Goal: Task Accomplishment & Management: Manage account settings

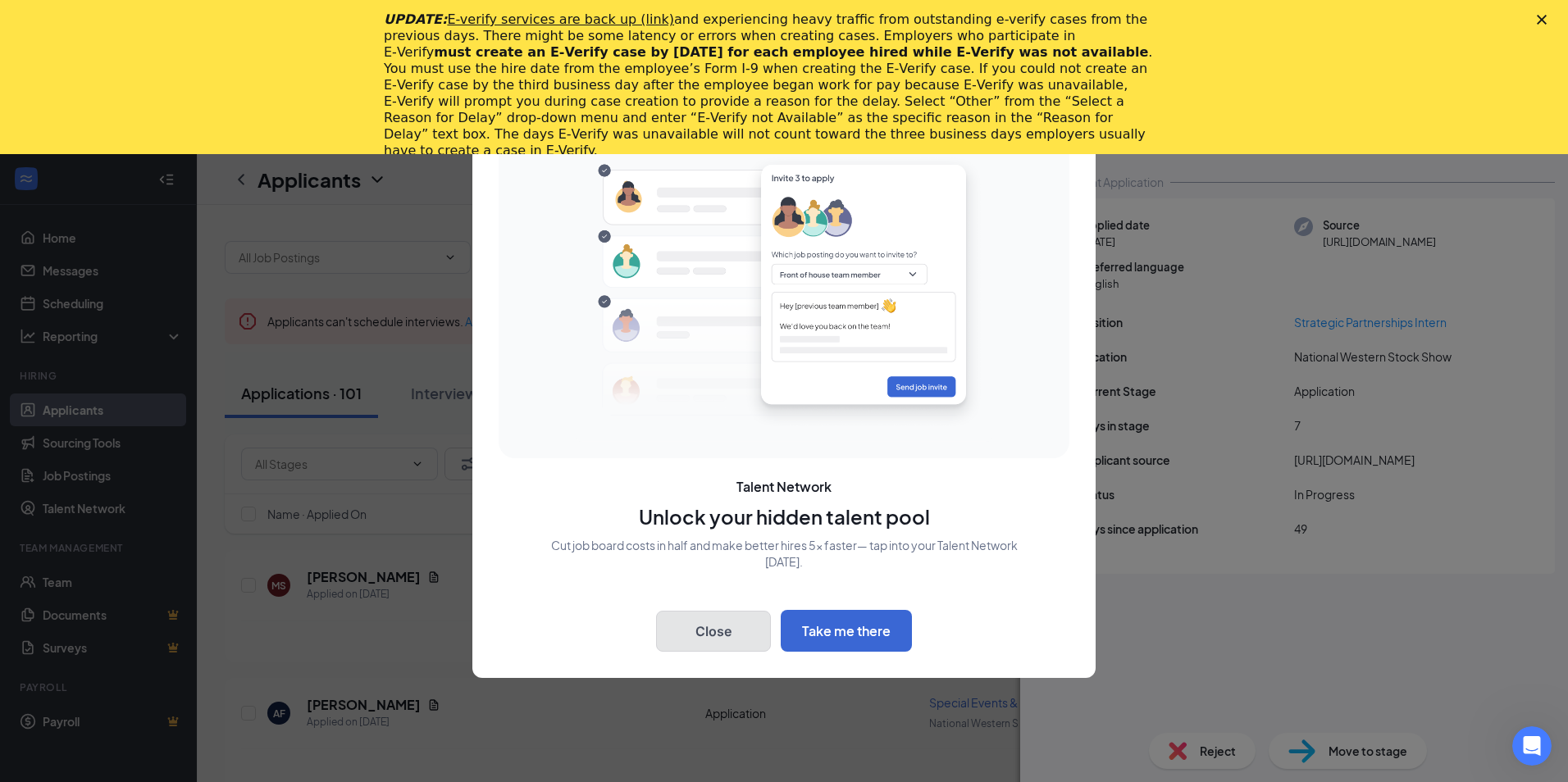
click at [720, 635] on button "Close" at bounding box center [714, 631] width 115 height 41
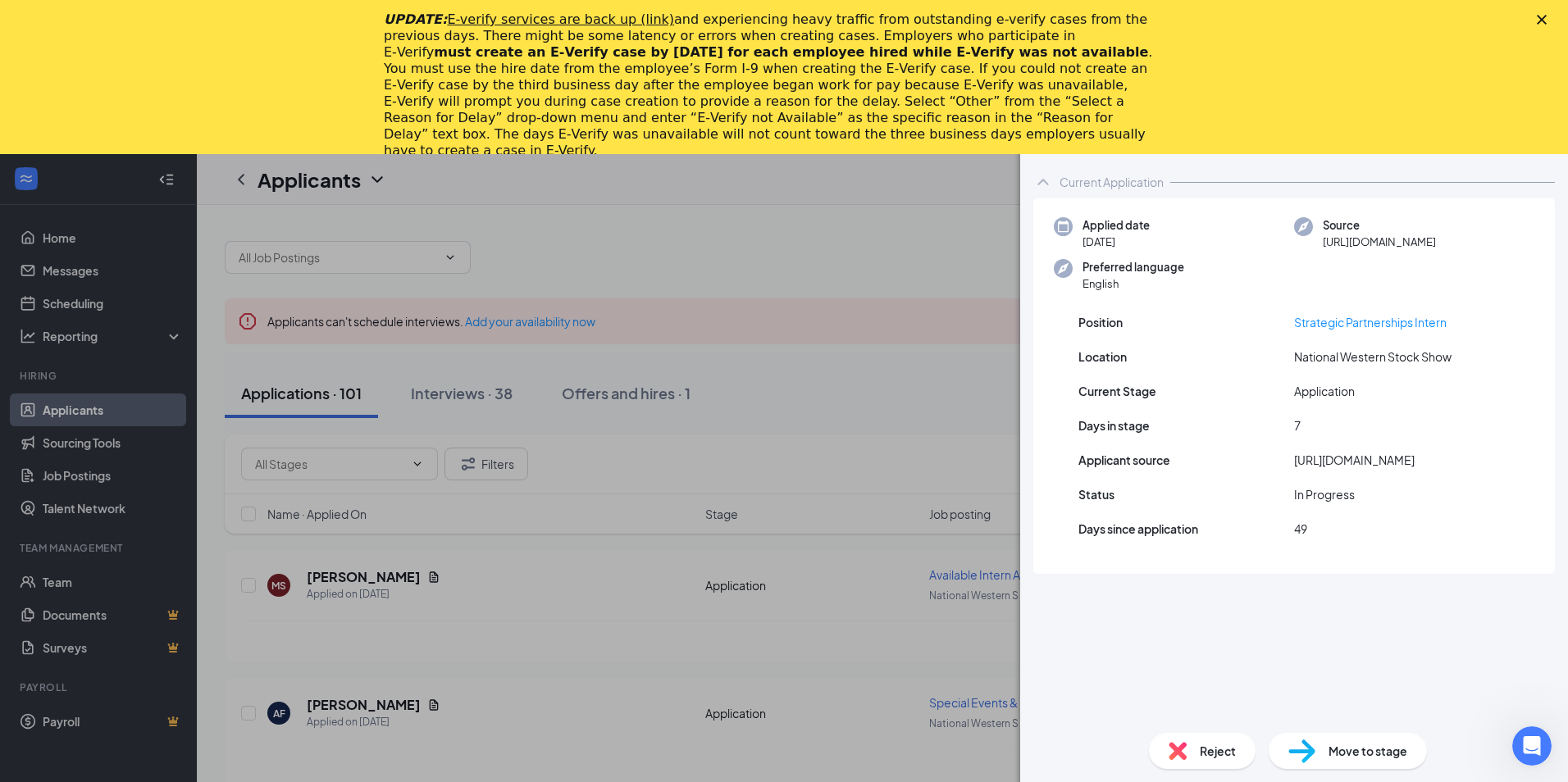
click at [1538, 15] on polygon "Close" at bounding box center [1541, 20] width 10 height 10
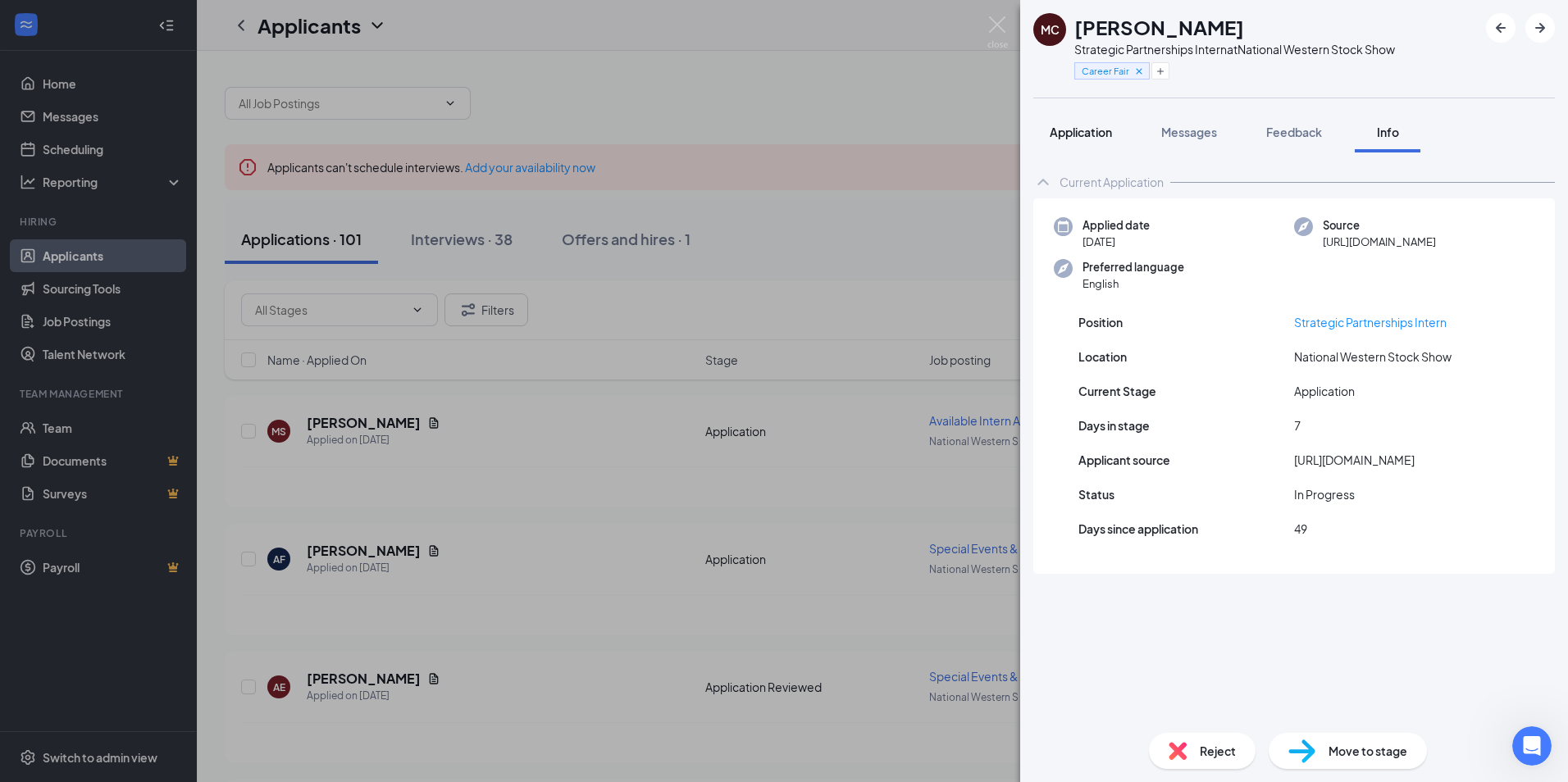
click at [1087, 131] on span "Application" at bounding box center [1081, 132] width 62 height 15
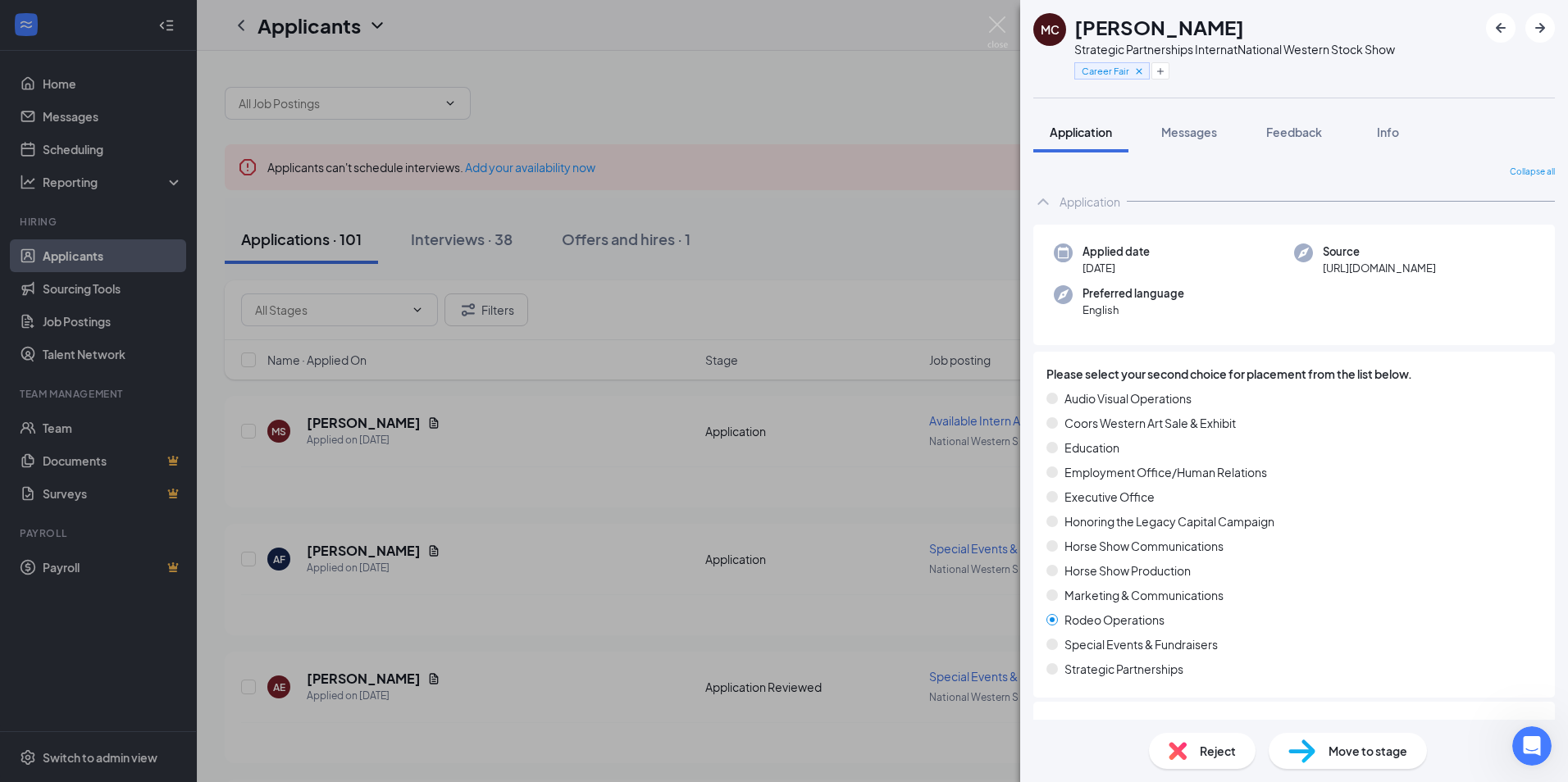
click at [764, 240] on div "MC [PERSON_NAME] Strategic Partnerships Intern at National Western Stock Show C…" at bounding box center [784, 391] width 1568 height 782
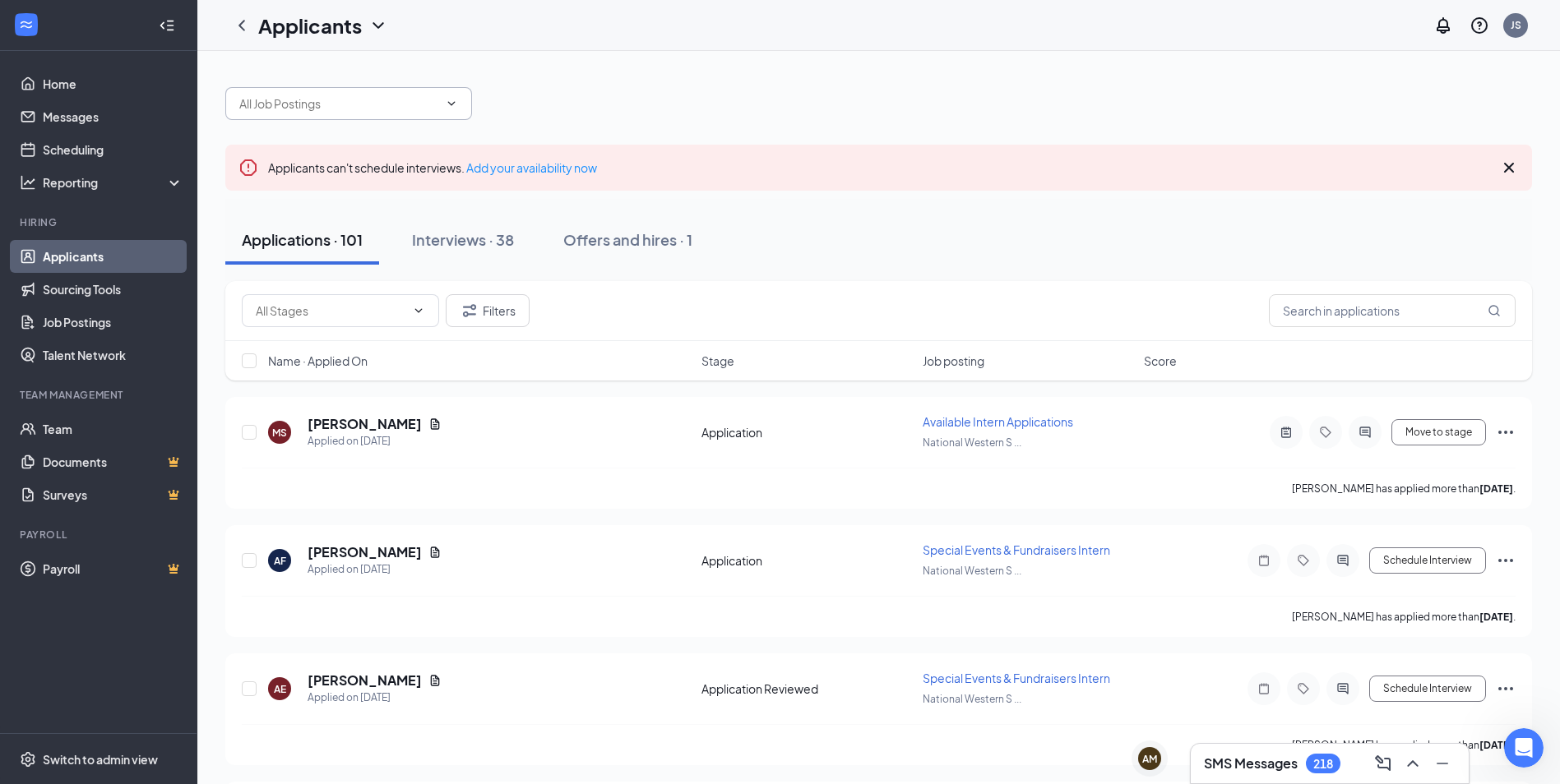
click at [449, 102] on icon "ChevronDown" at bounding box center [452, 103] width 7 height 4
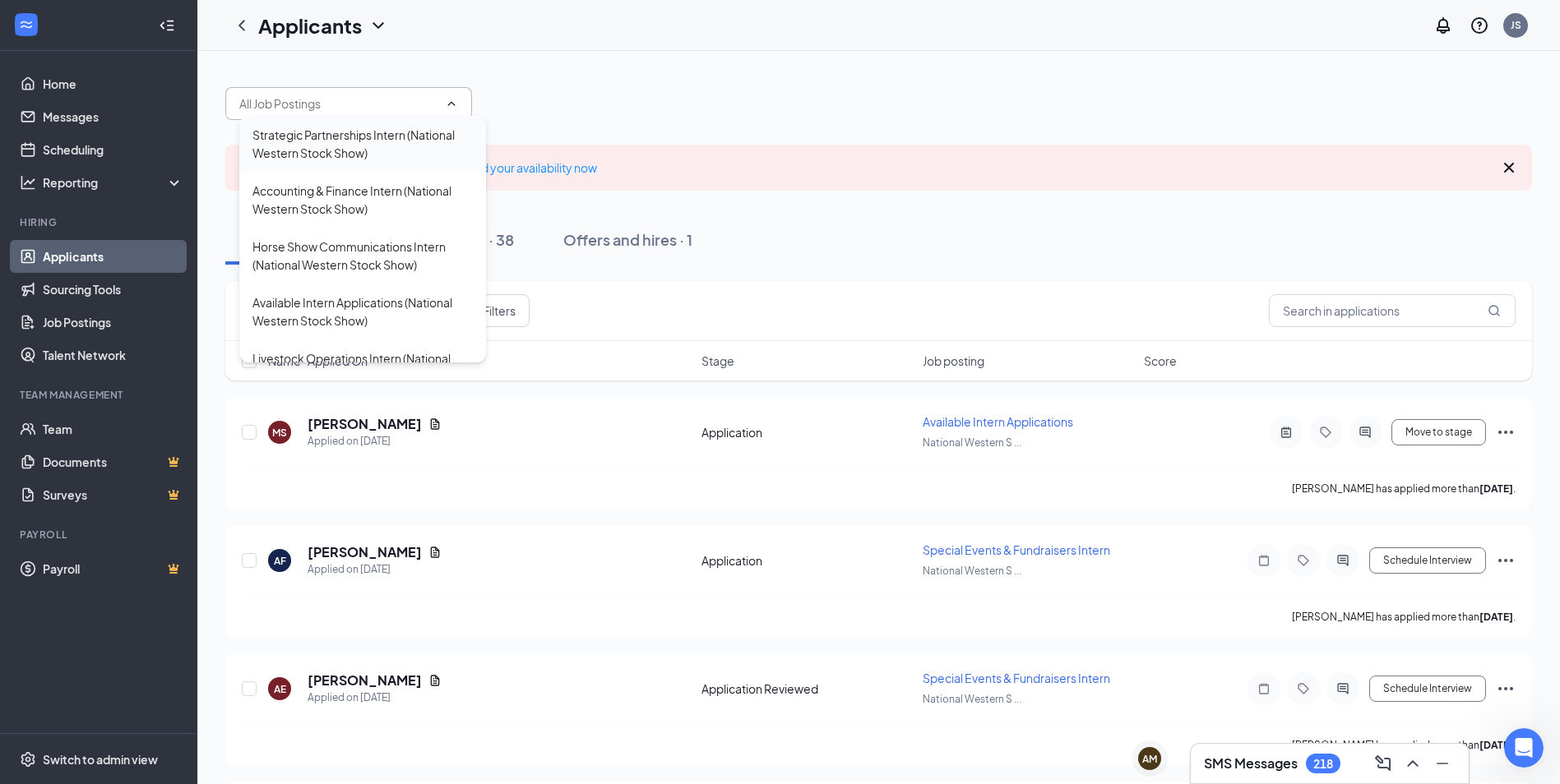
click at [418, 135] on div "Strategic Partnerships Intern (National Western Stock Show)" at bounding box center [363, 144] width 221 height 37
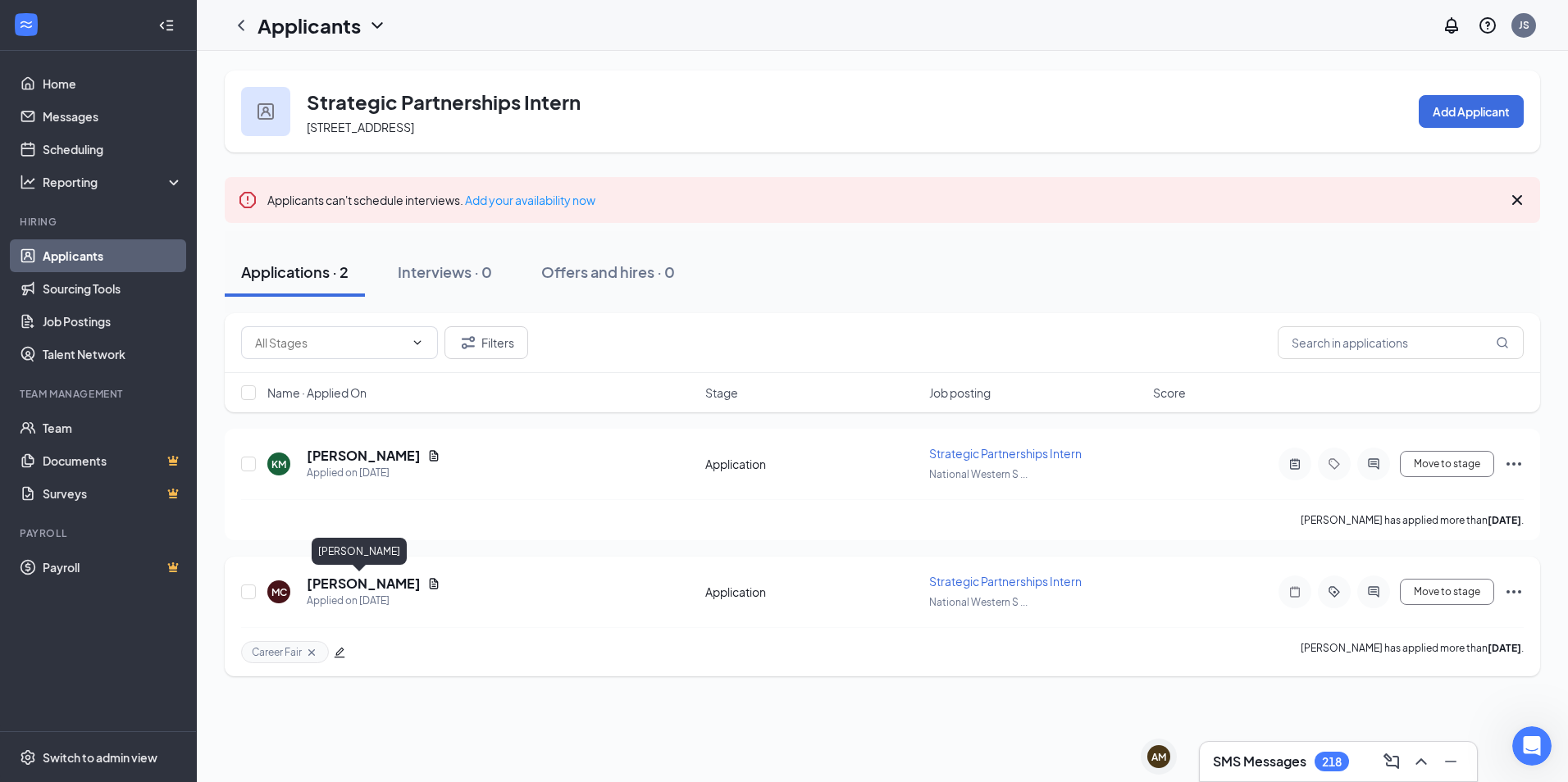
click at [358, 583] on h5 "[PERSON_NAME]" at bounding box center [363, 583] width 114 height 18
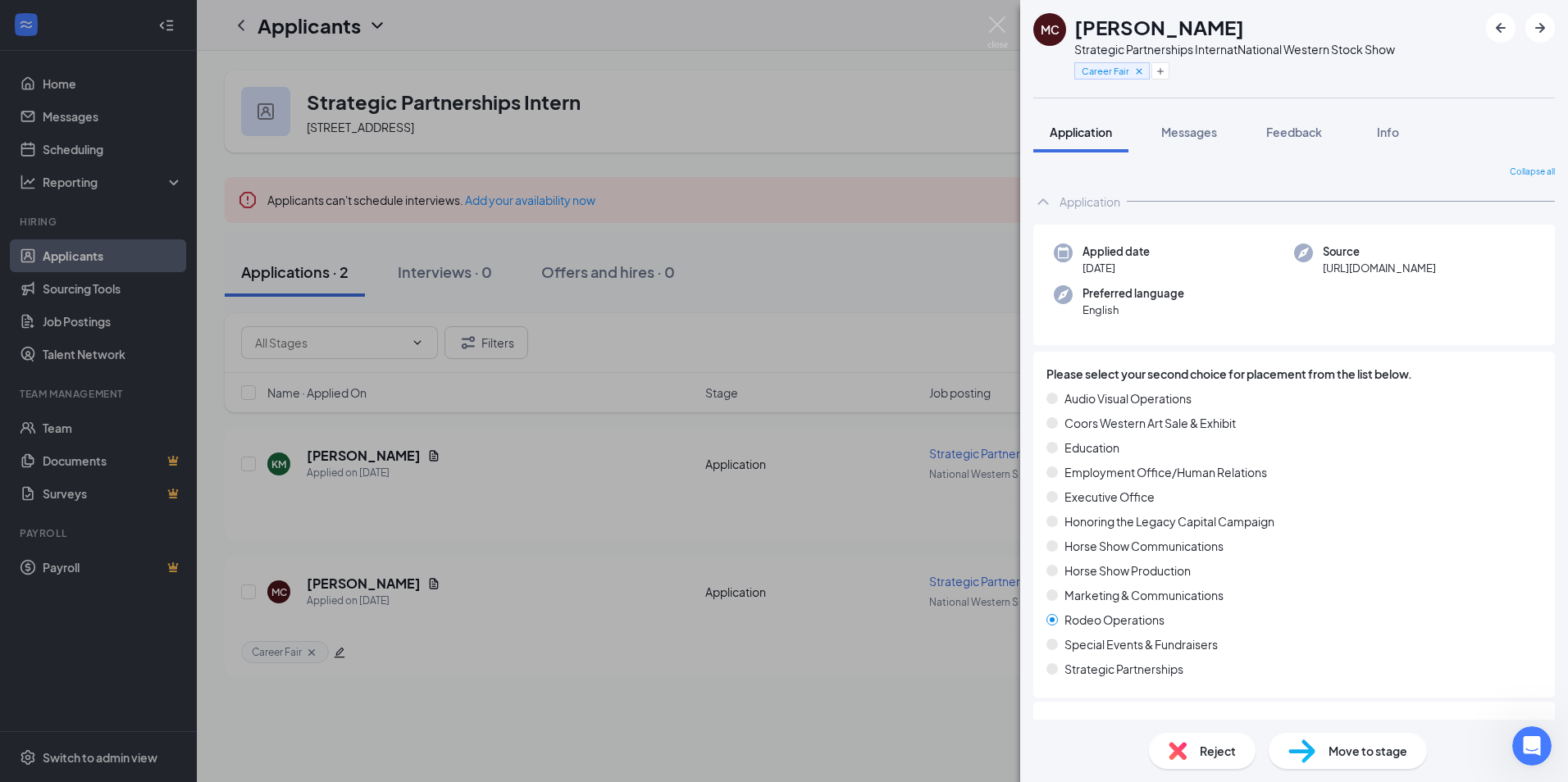
click at [868, 485] on div "MC [PERSON_NAME] Strategic Partnerships Intern at National Western Stock Show C…" at bounding box center [784, 391] width 1568 height 782
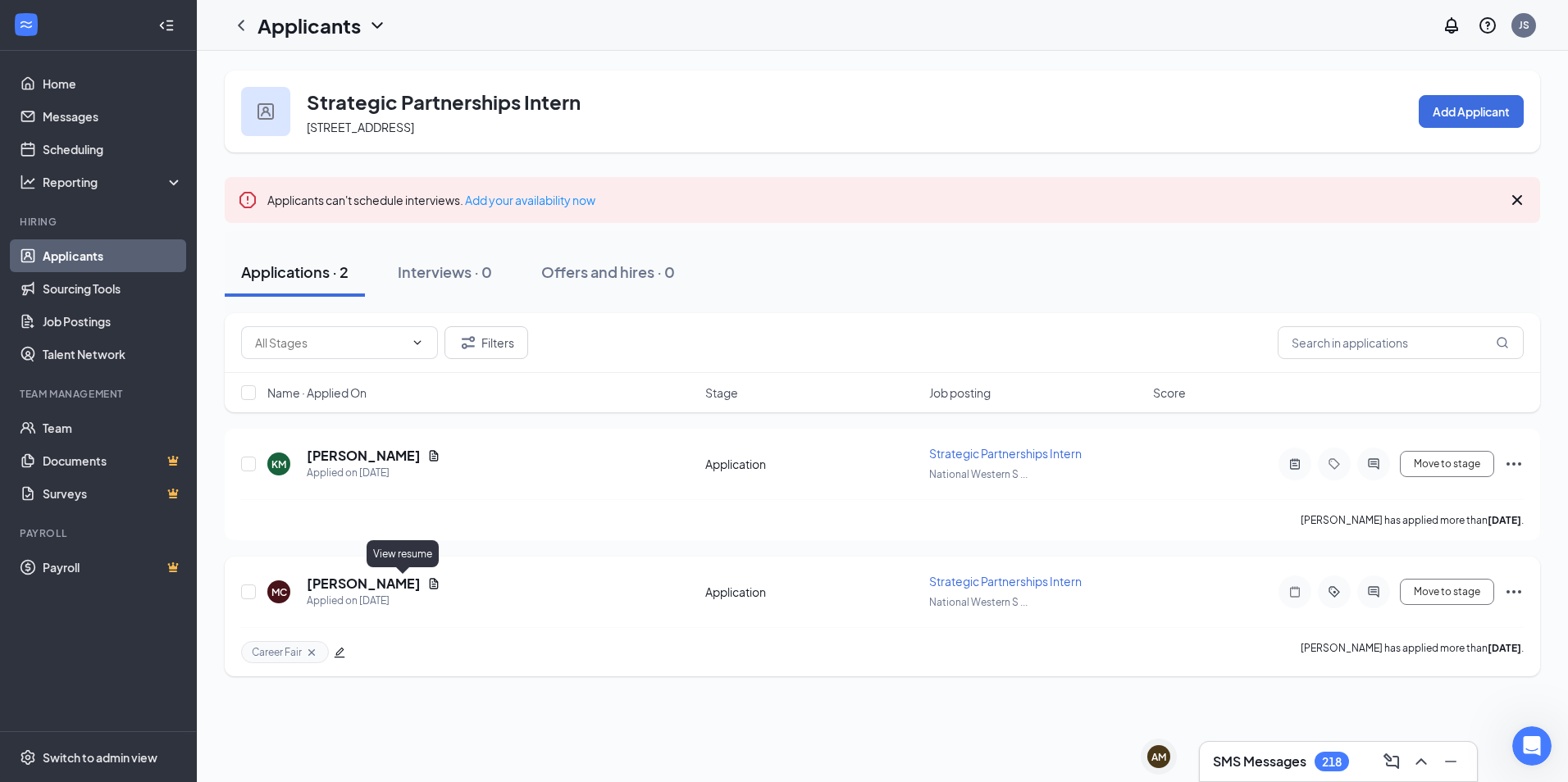
click at [428, 583] on icon "Document" at bounding box center [434, 583] width 13 height 13
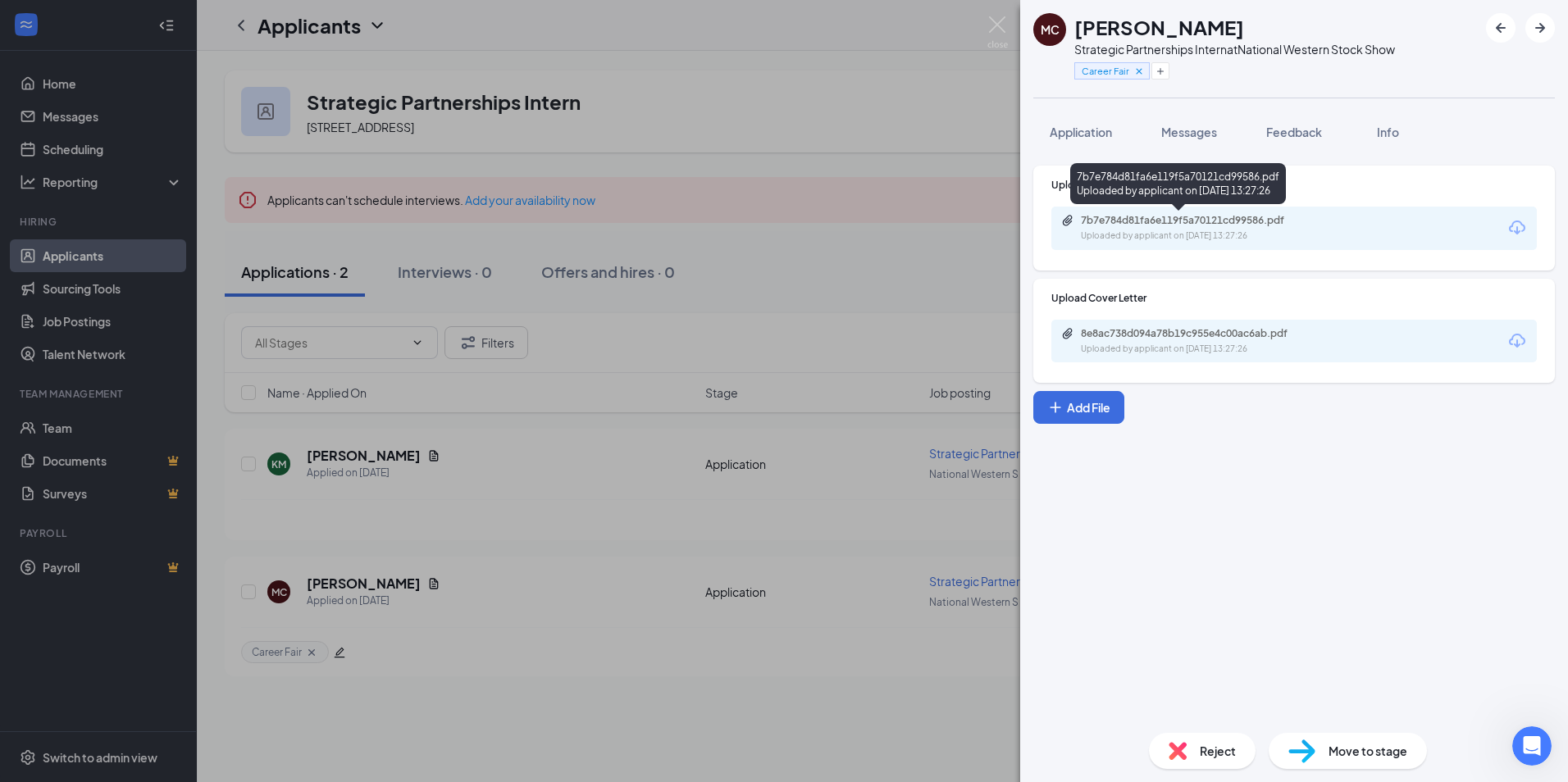
click at [1128, 219] on div "7b7e784d81fa6e119f5a70121cd99586.pdf" at bounding box center [1196, 220] width 230 height 13
click at [802, 322] on div "MC [PERSON_NAME] Strategic Partnerships Intern at National Western Stock Show C…" at bounding box center [784, 391] width 1568 height 782
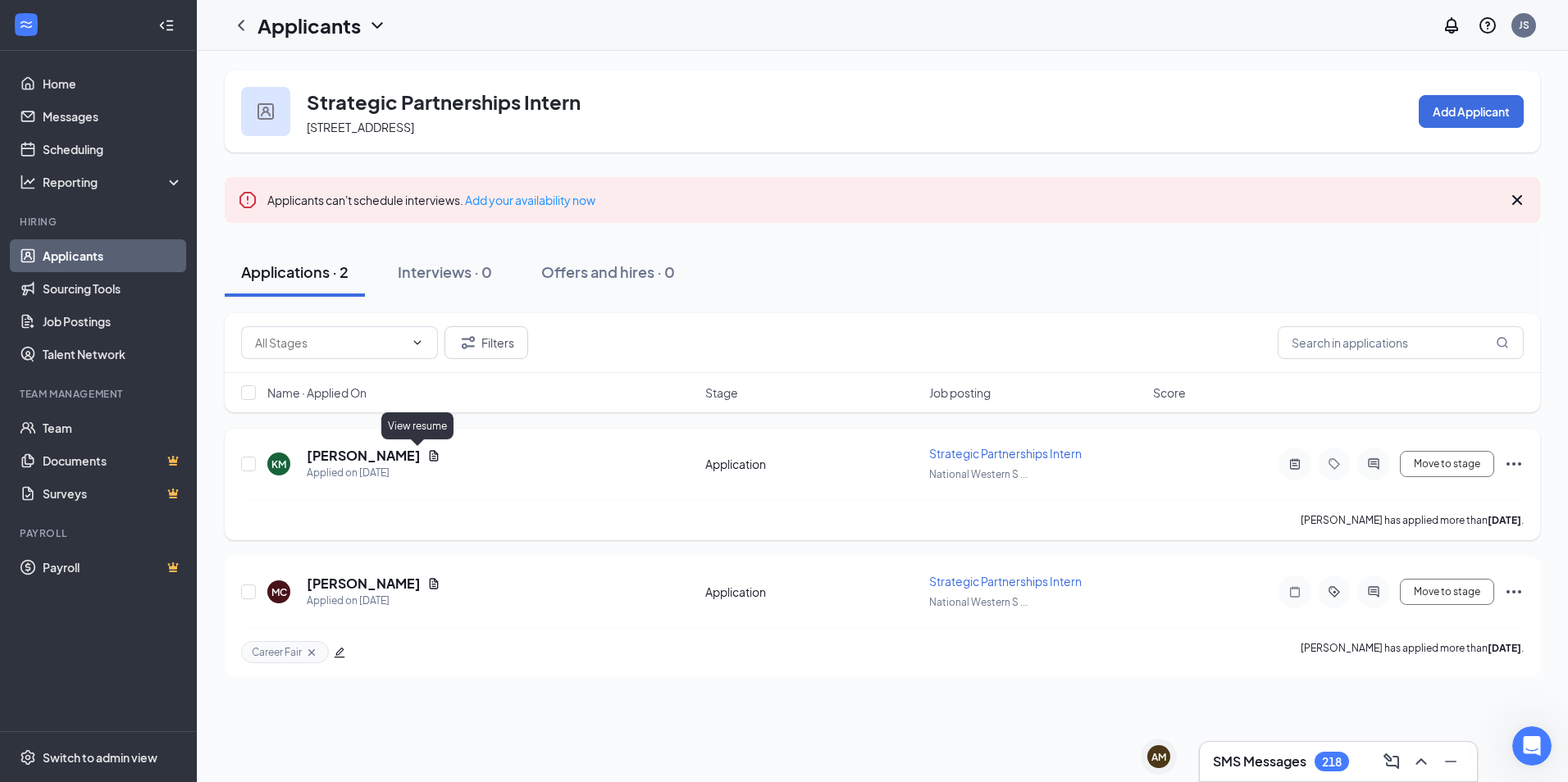
click at [429, 457] on icon "Document" at bounding box center [434, 455] width 9 height 11
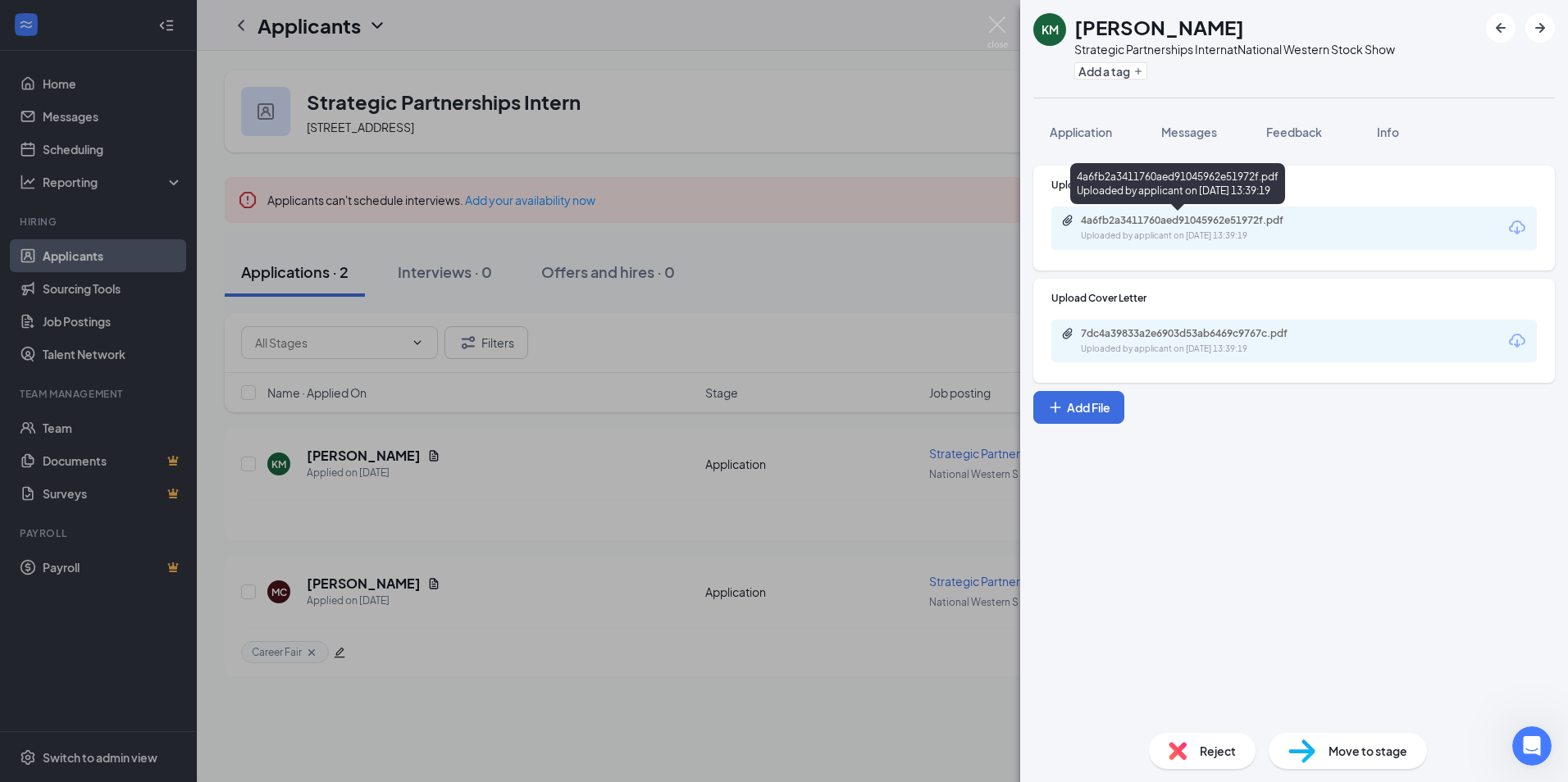
click at [1235, 224] on div "4a6fb2a3411760aed91045962e51972f.pdf" at bounding box center [1196, 220] width 230 height 13
click at [701, 164] on div "KM [PERSON_NAME] Strategic Partnerships Intern at National Western Stock Show A…" at bounding box center [784, 391] width 1568 height 782
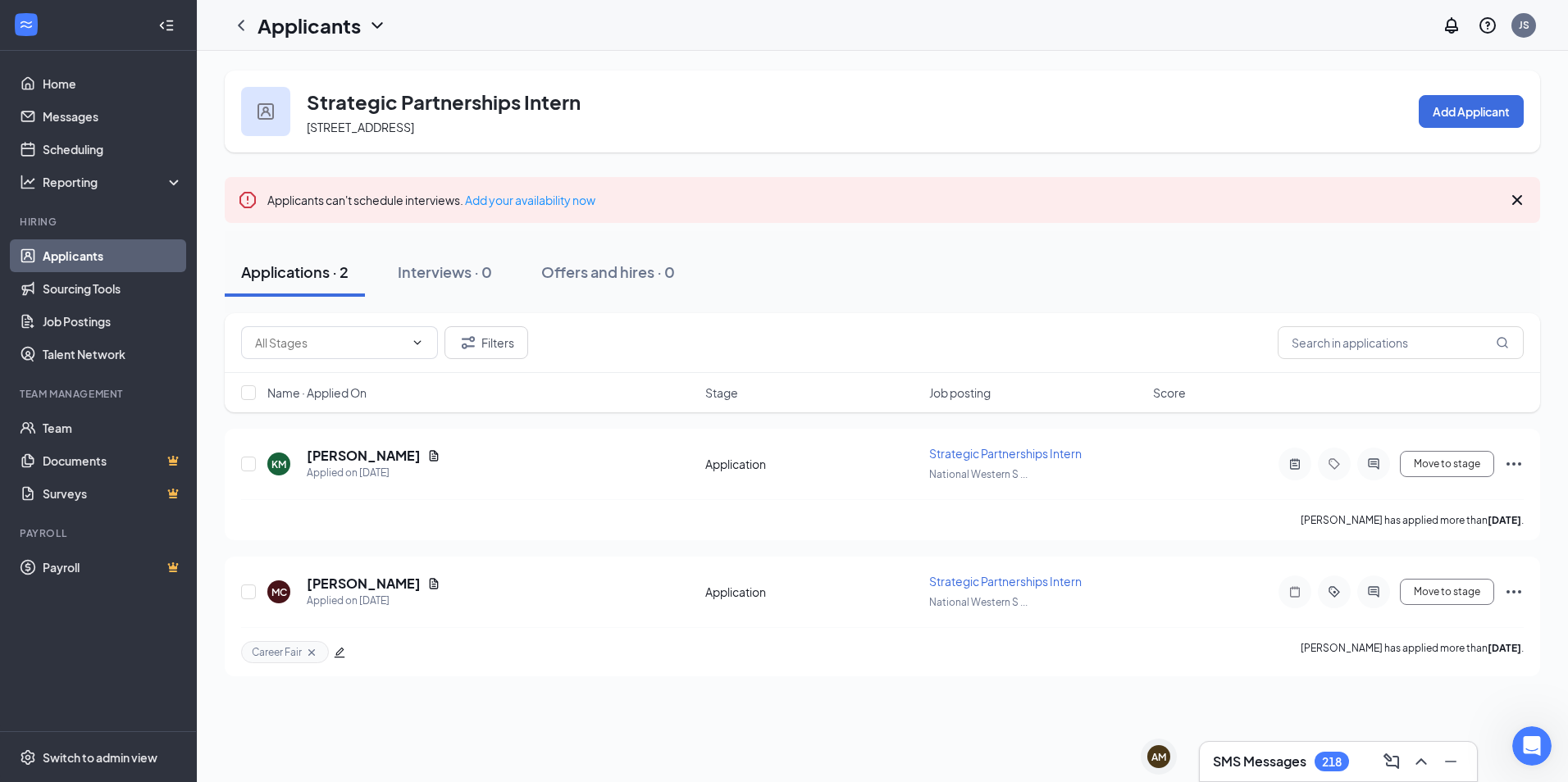
click at [64, 253] on link "Applicants" at bounding box center [112, 256] width 140 height 33
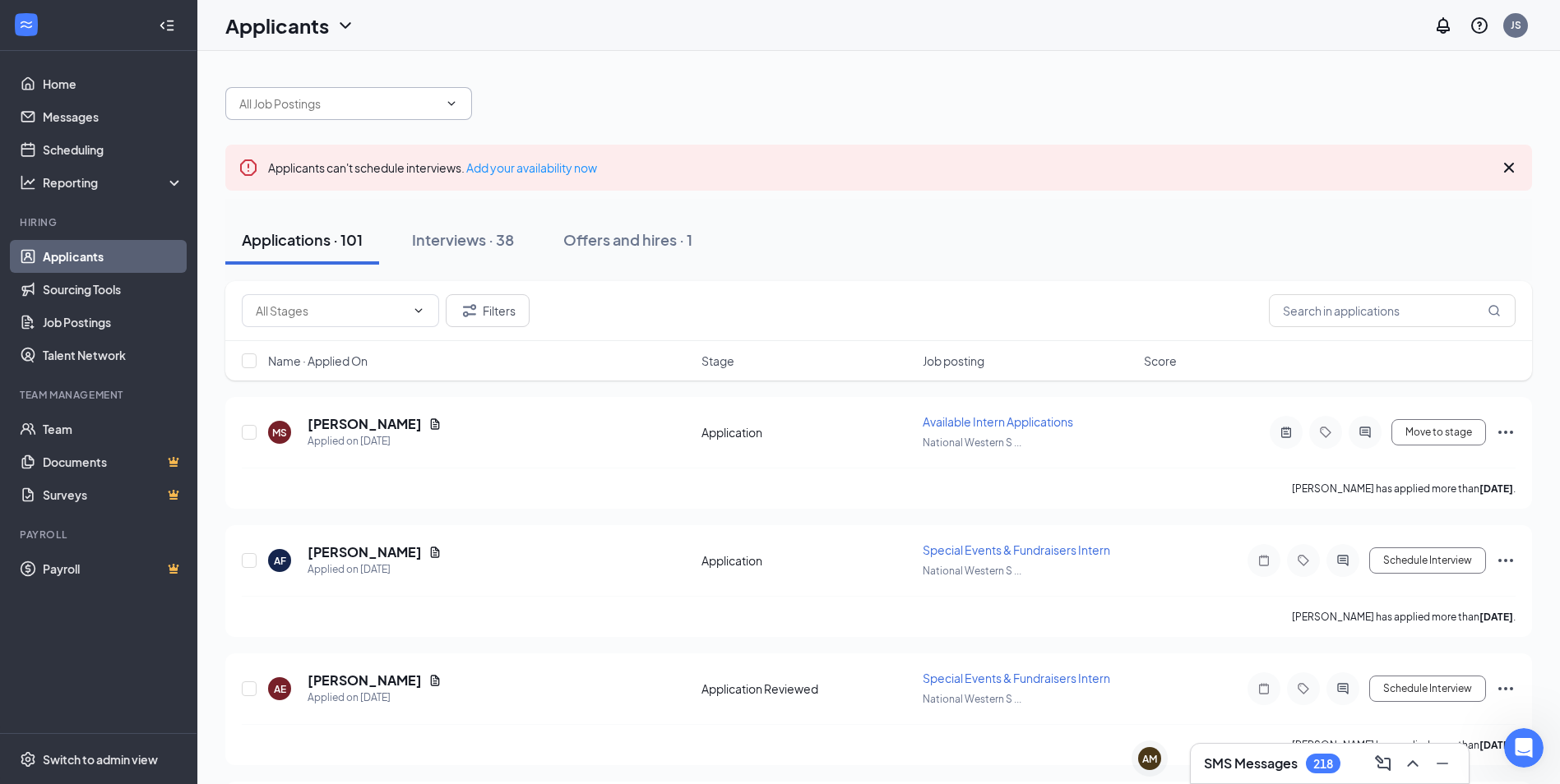
click at [453, 109] on icon "ChevronDown" at bounding box center [451, 104] width 13 height 13
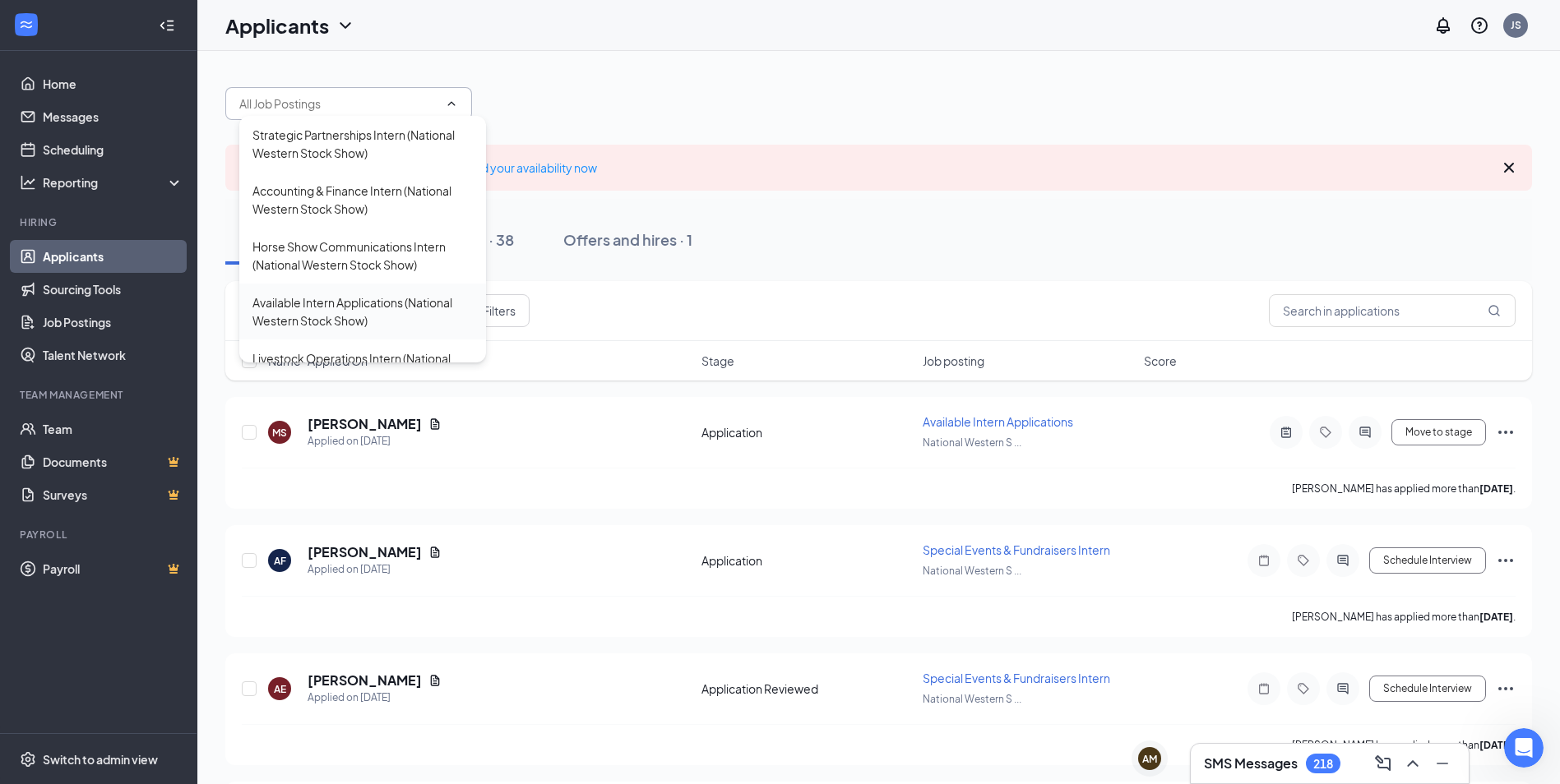
click at [384, 304] on div "Available Intern Applications (National Western Stock Show)" at bounding box center [363, 312] width 221 height 37
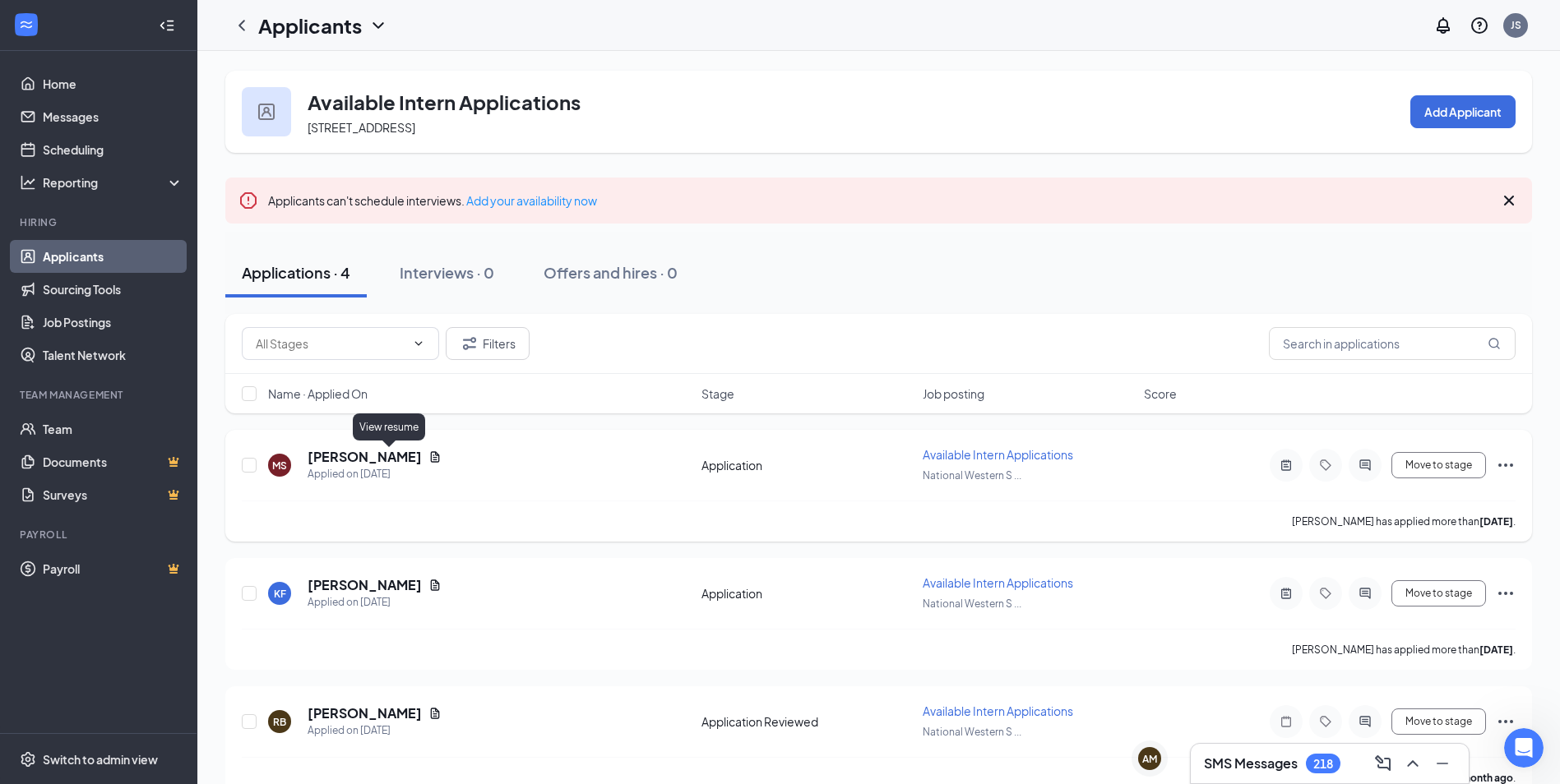
click at [429, 459] on icon "Document" at bounding box center [435, 457] width 13 height 13
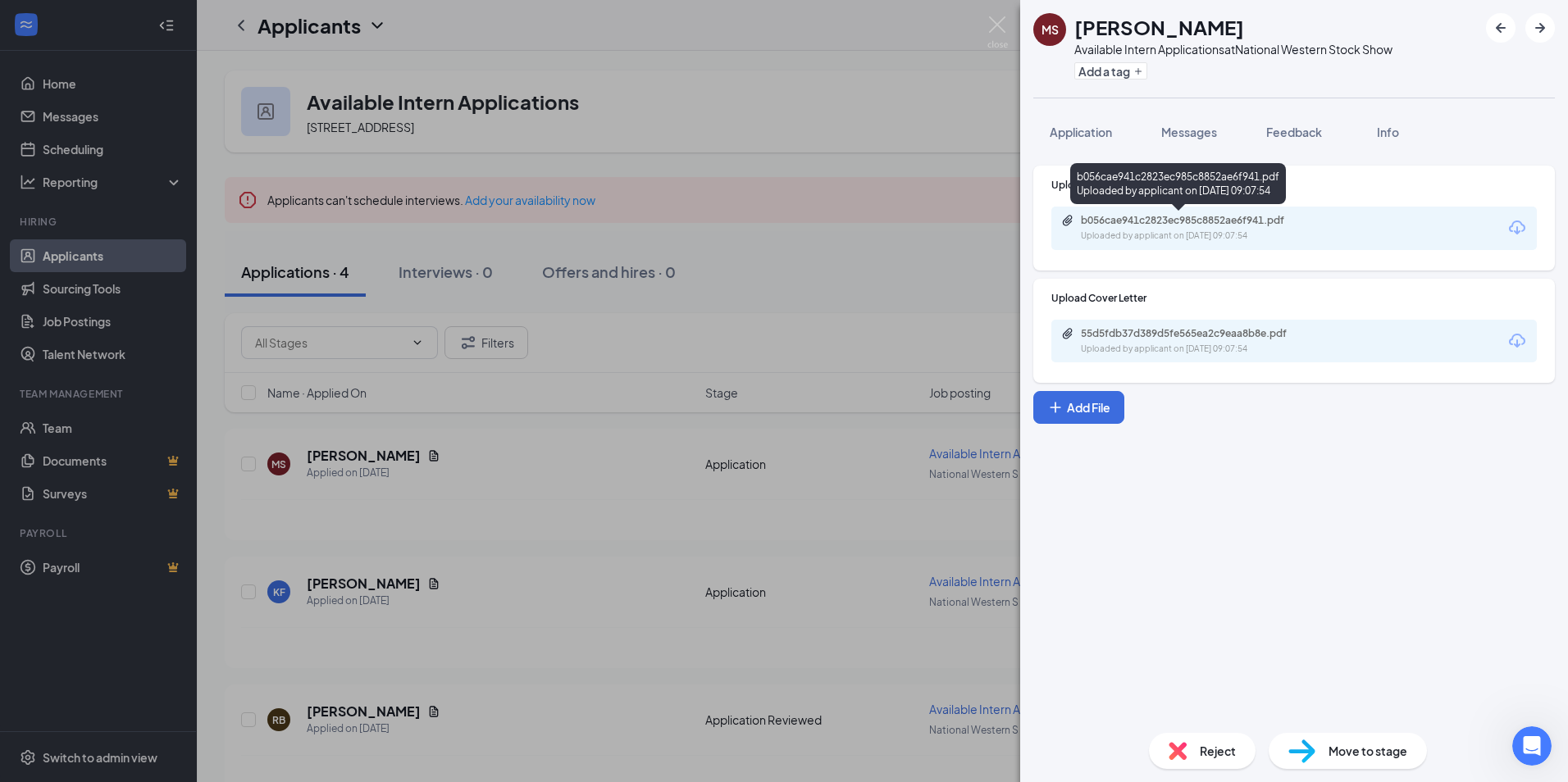
click at [1226, 227] on div "b056cae941c2823ec985c8852ae6f941.pdf Uploaded by applicant on [DATE] 09:07:54" at bounding box center [1194, 228] width 265 height 29
click at [657, 352] on div "[PERSON_NAME] Available Intern Applications at National Western Stock Show Add …" at bounding box center [784, 391] width 1568 height 782
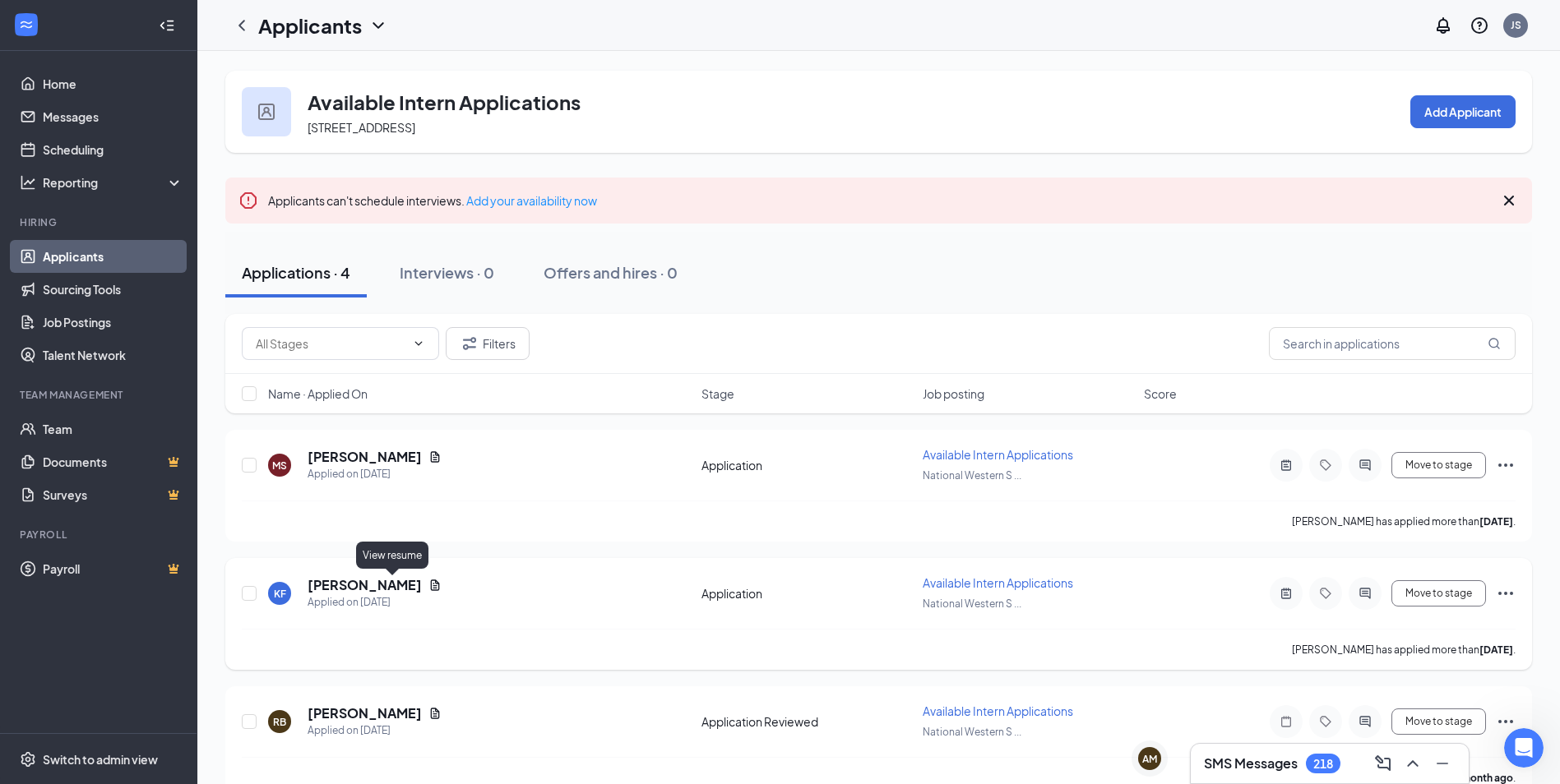
click at [431, 580] on icon "Document" at bounding box center [435, 585] width 9 height 11
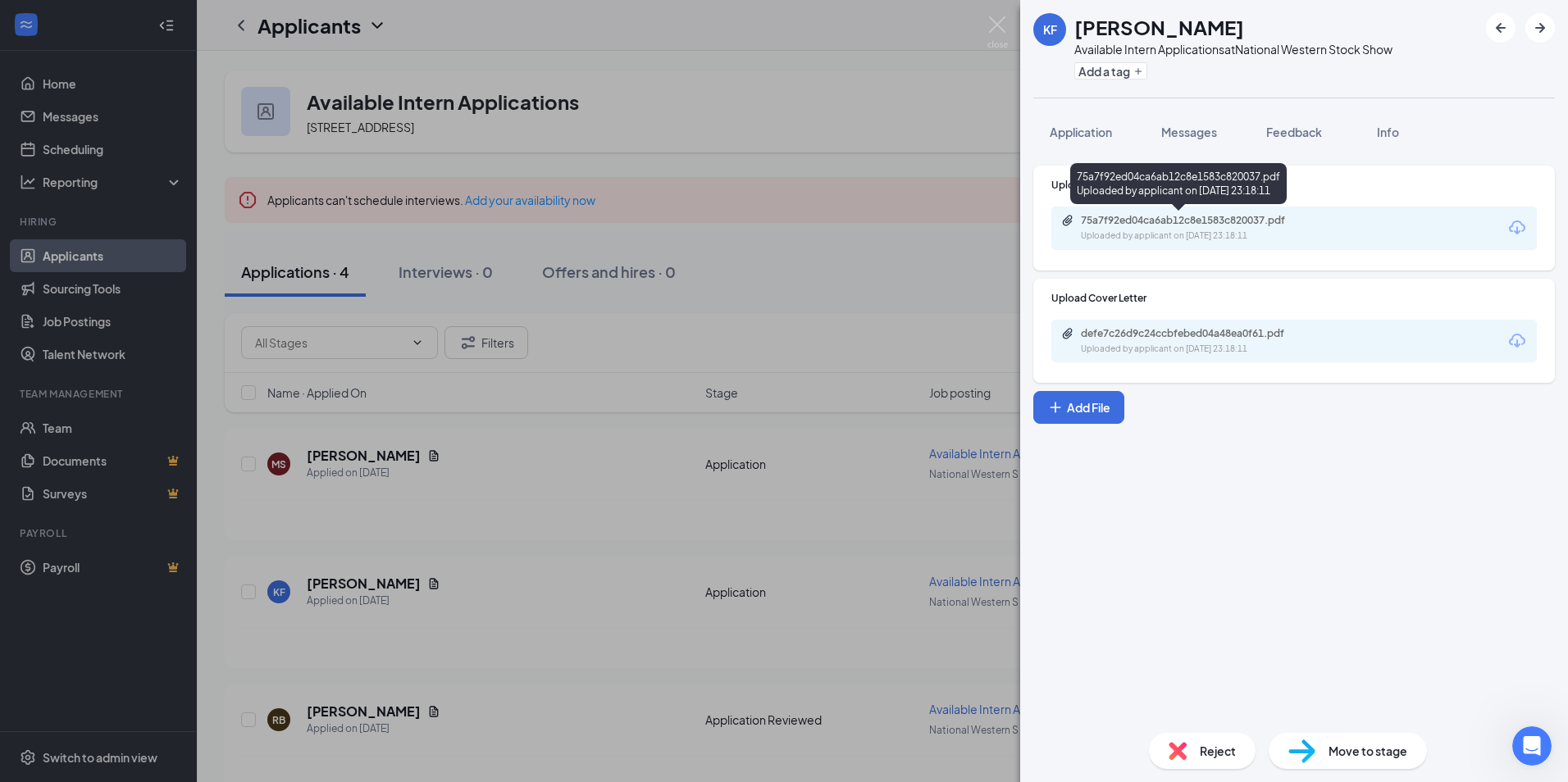
click at [1260, 222] on div "75a7f92ed04ca6ab12c8e1583c820037.pdf" at bounding box center [1196, 220] width 230 height 13
click at [564, 482] on div "KF Kaitlyn Fish Available Intern Applications at National Western Stock Show Ad…" at bounding box center [784, 391] width 1568 height 782
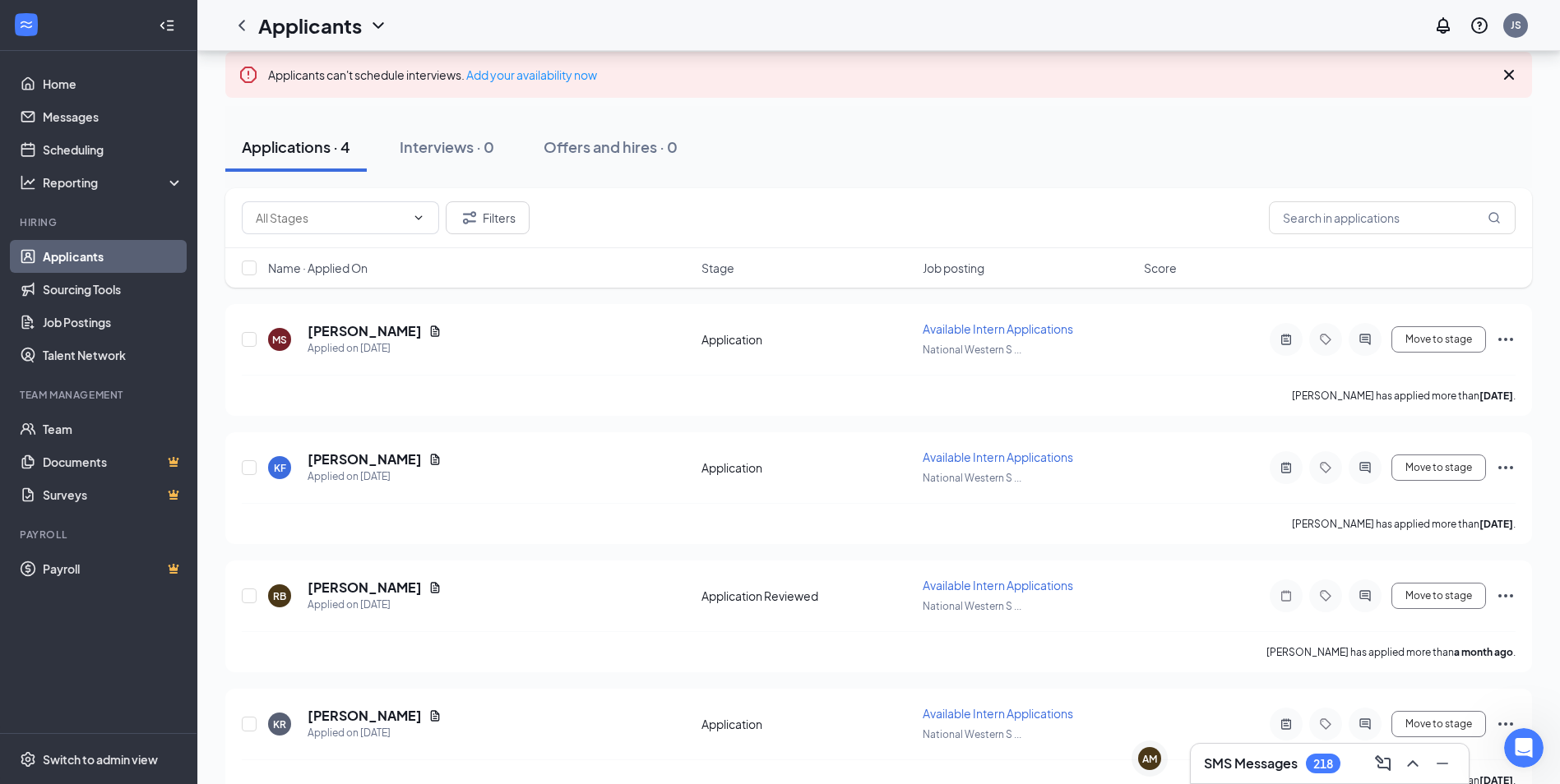
scroll to position [162, 0]
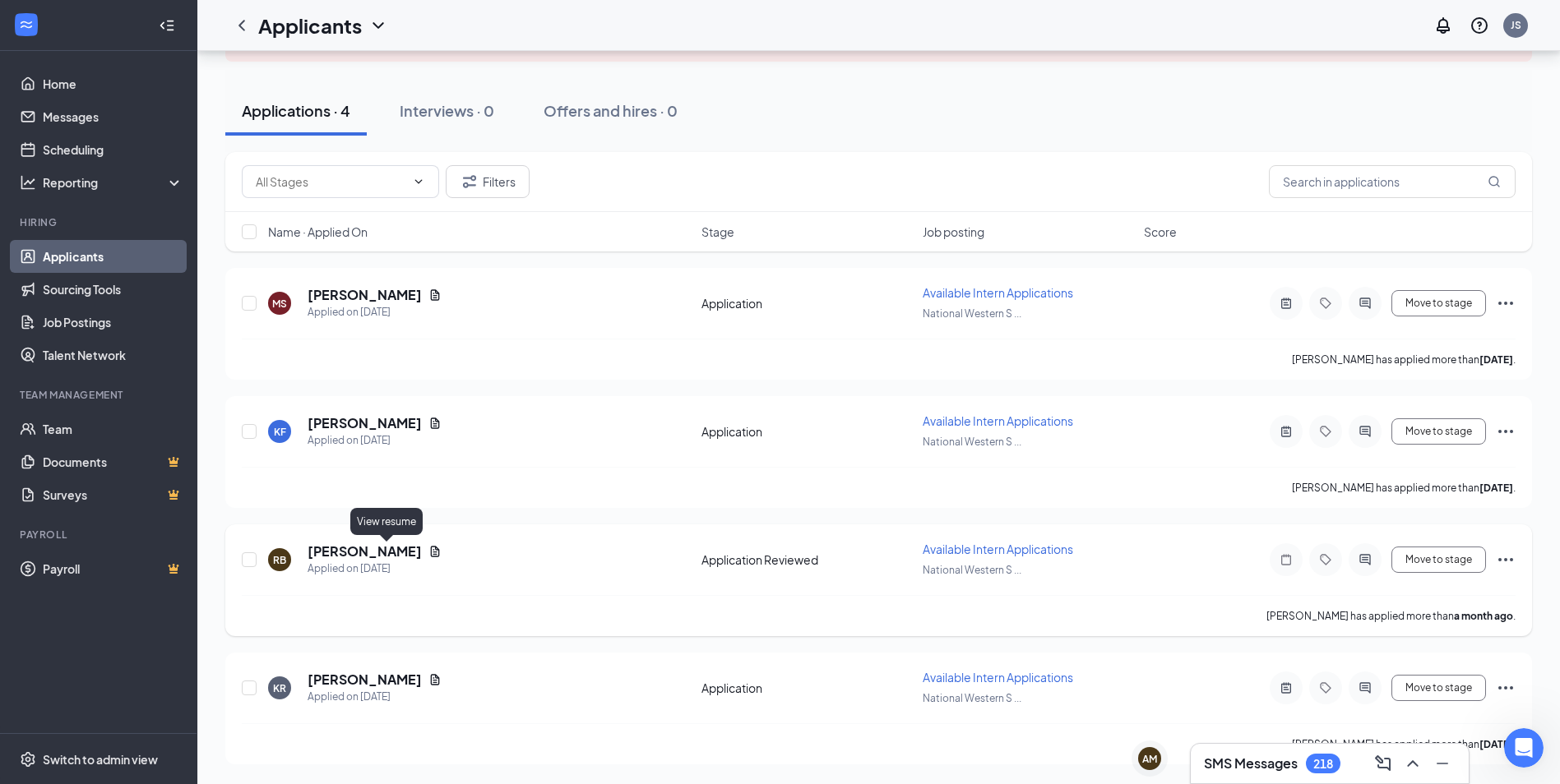
click at [431, 550] on icon "Document" at bounding box center [435, 551] width 9 height 11
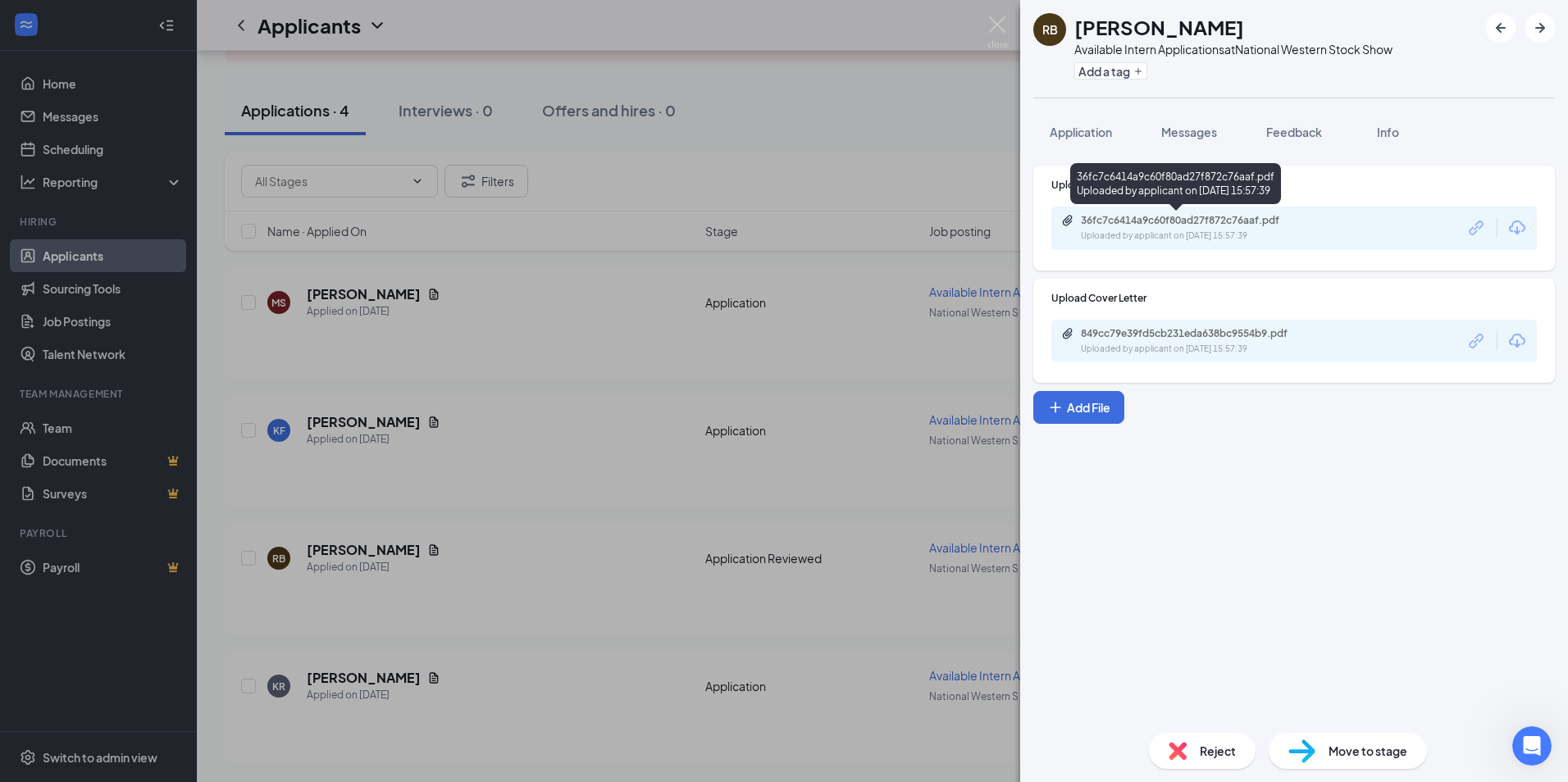
click at [1179, 221] on div "36fc7c6414a9c60f80ad27f872c76aaf.pdf" at bounding box center [1196, 220] width 230 height 13
click at [389, 679] on div "[PERSON_NAME] Available Intern Applications at National Western Stock Show Add …" at bounding box center [784, 391] width 1568 height 782
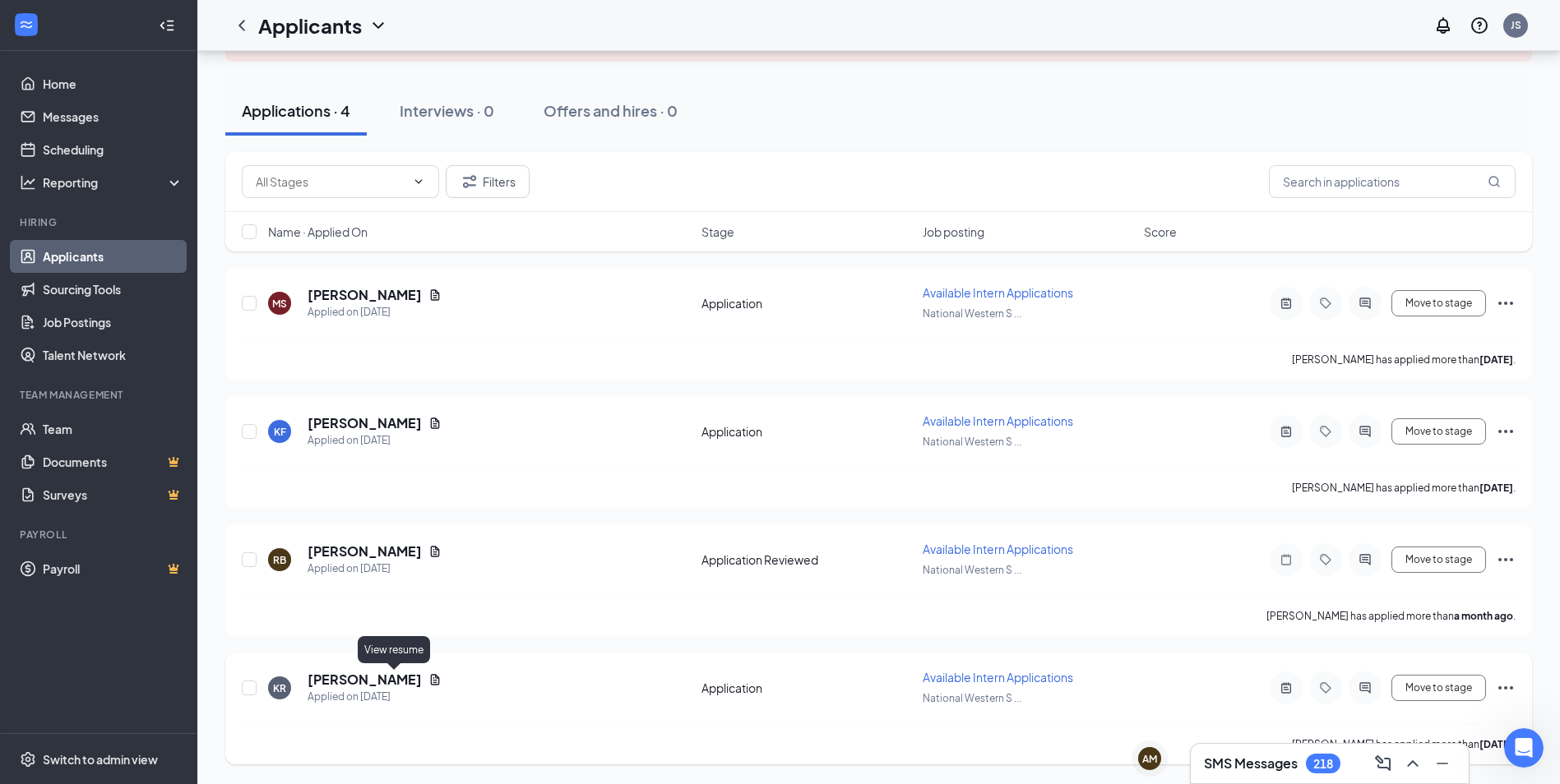
click at [431, 679] on icon "Document" at bounding box center [435, 680] width 9 height 11
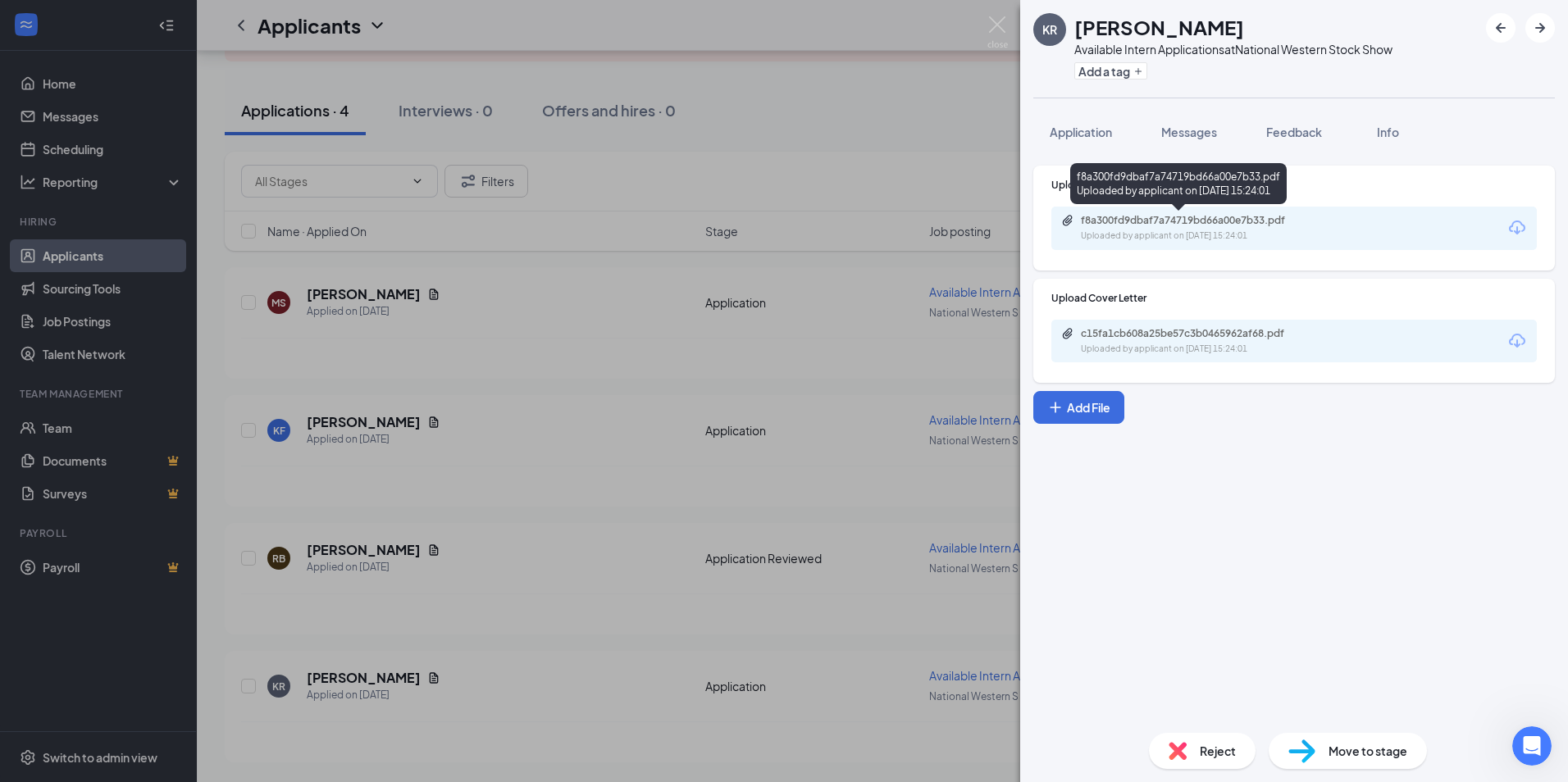
click at [1186, 221] on div "f8a300fd9dbaf7a74719bd66a00e7b33.pdf" at bounding box center [1196, 220] width 230 height 13
click at [837, 103] on div "KR [PERSON_NAME] Available Intern Applications at National Western Stock Show A…" at bounding box center [784, 391] width 1568 height 782
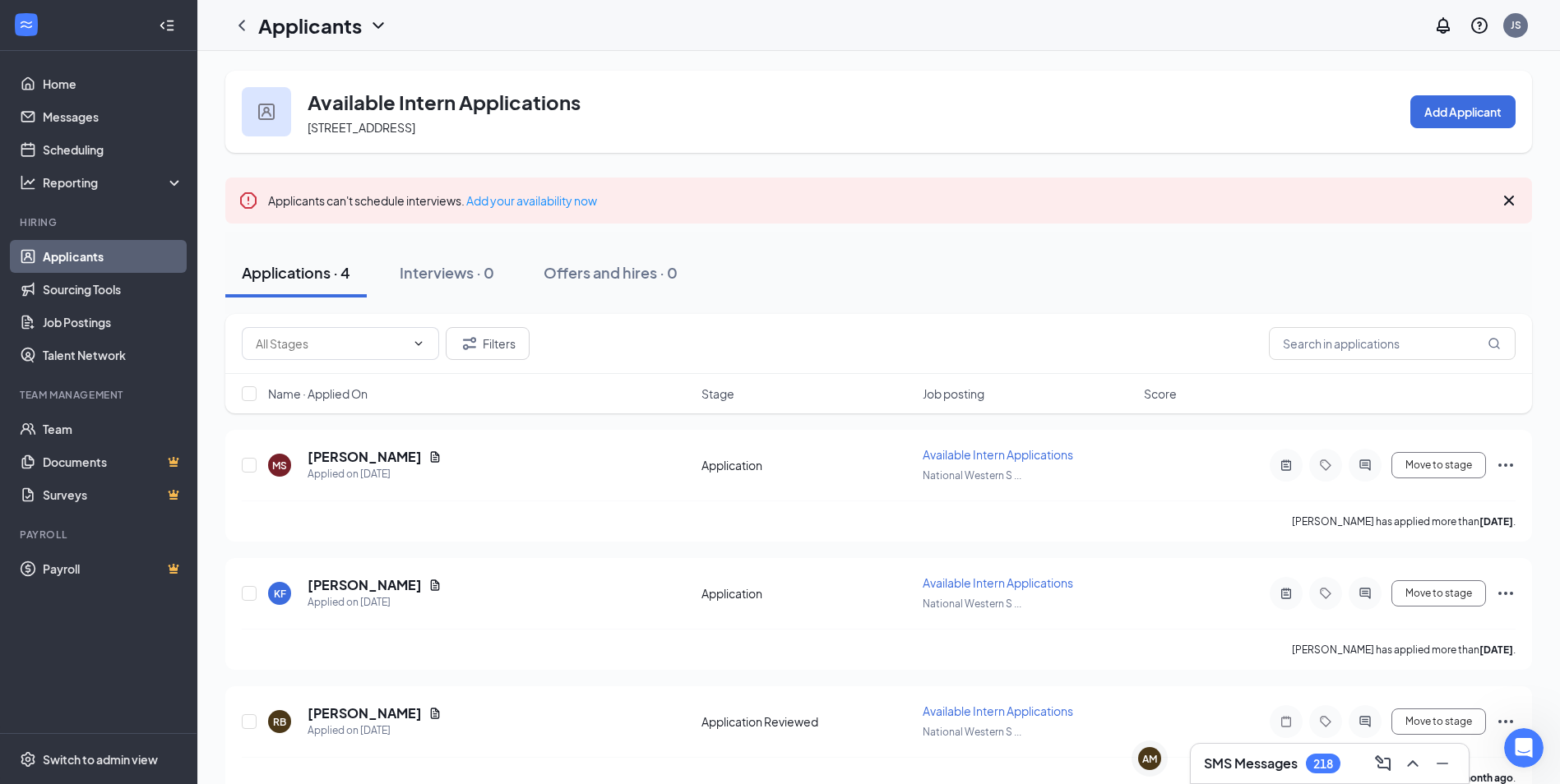
click at [76, 255] on link "Applicants" at bounding box center [113, 256] width 140 height 33
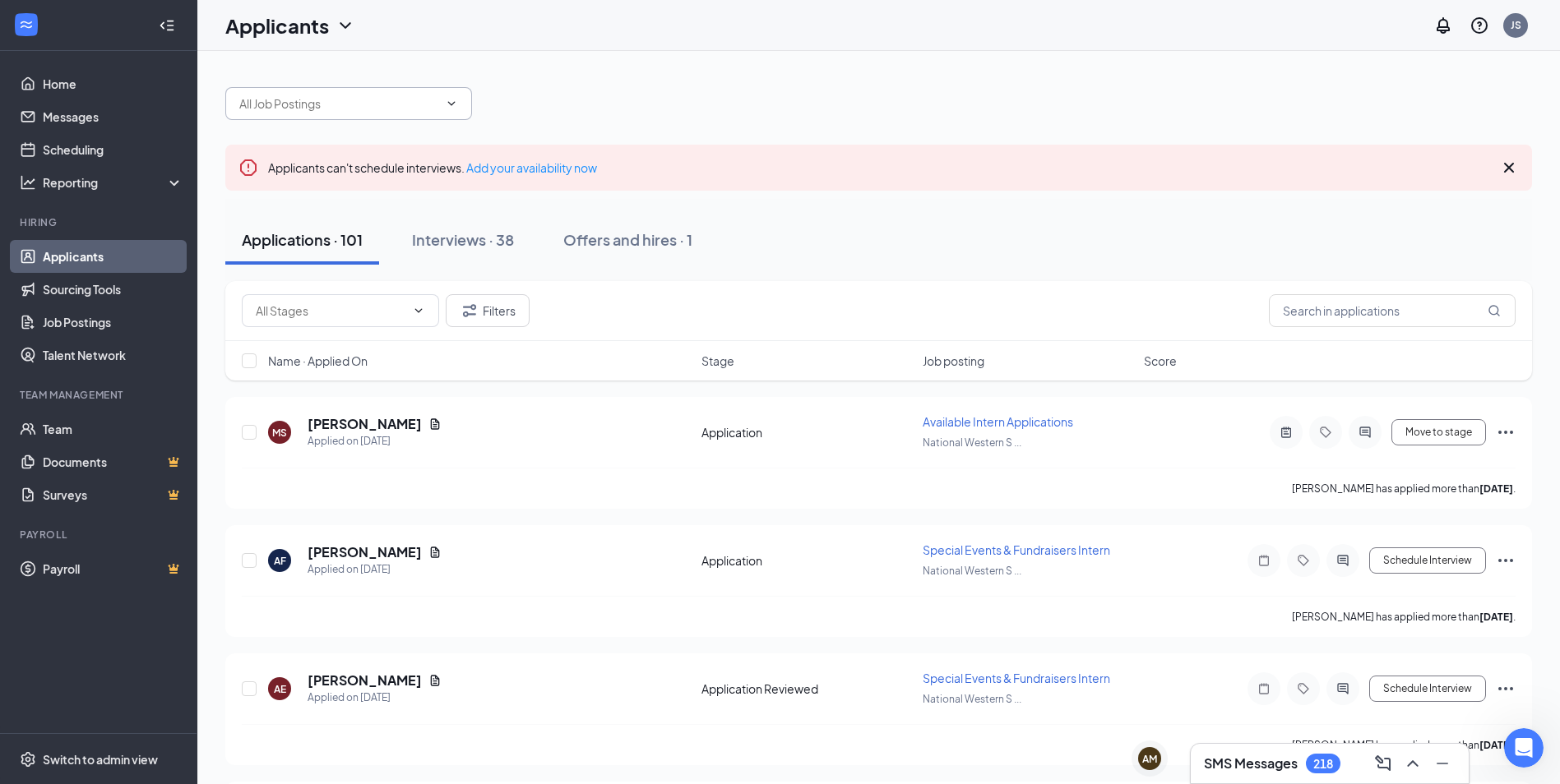
click at [461, 98] on span at bounding box center [348, 104] width 247 height 33
click at [445, 104] on icon "ChevronDown" at bounding box center [451, 104] width 13 height 13
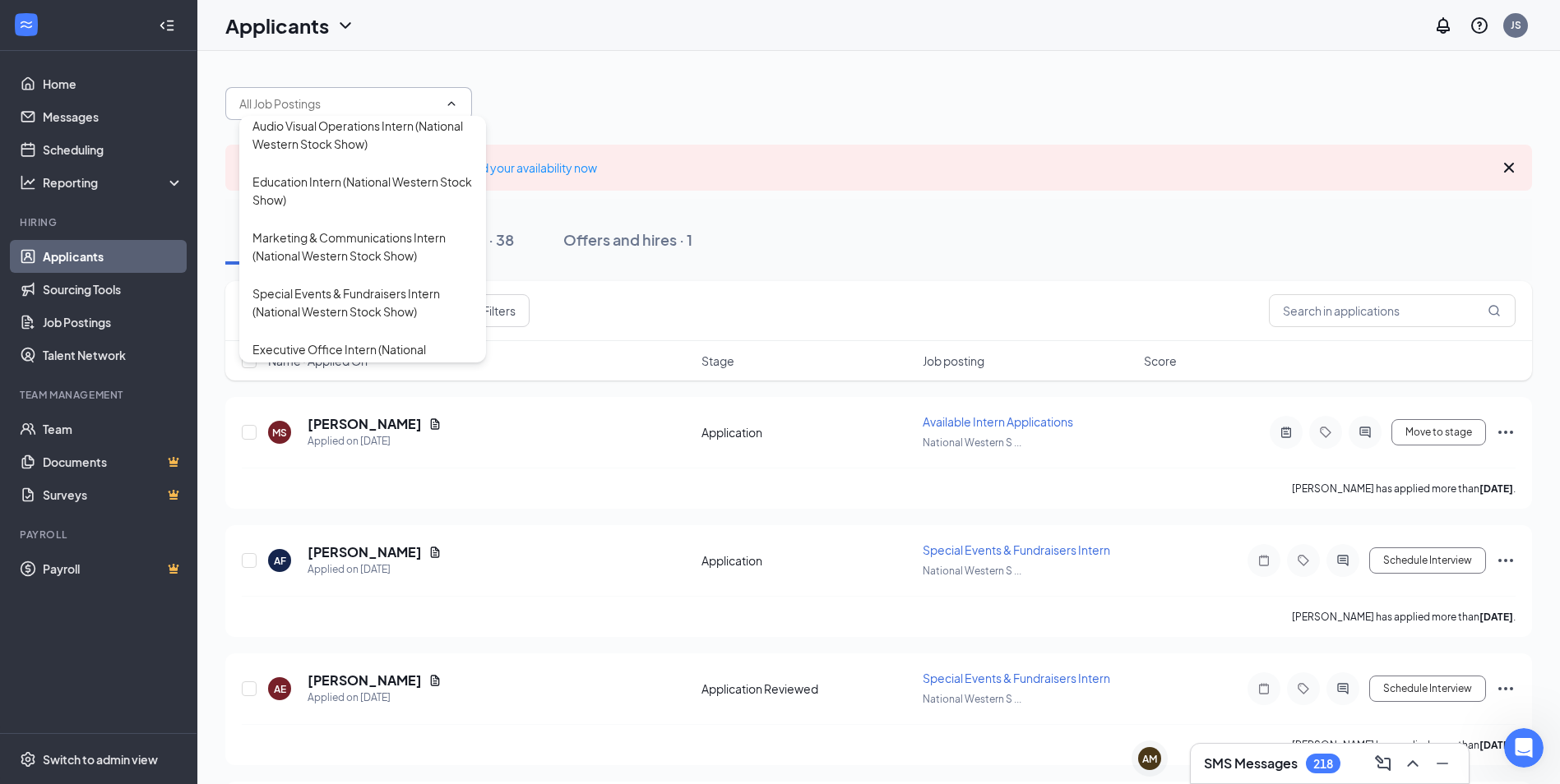
scroll to position [493, 0]
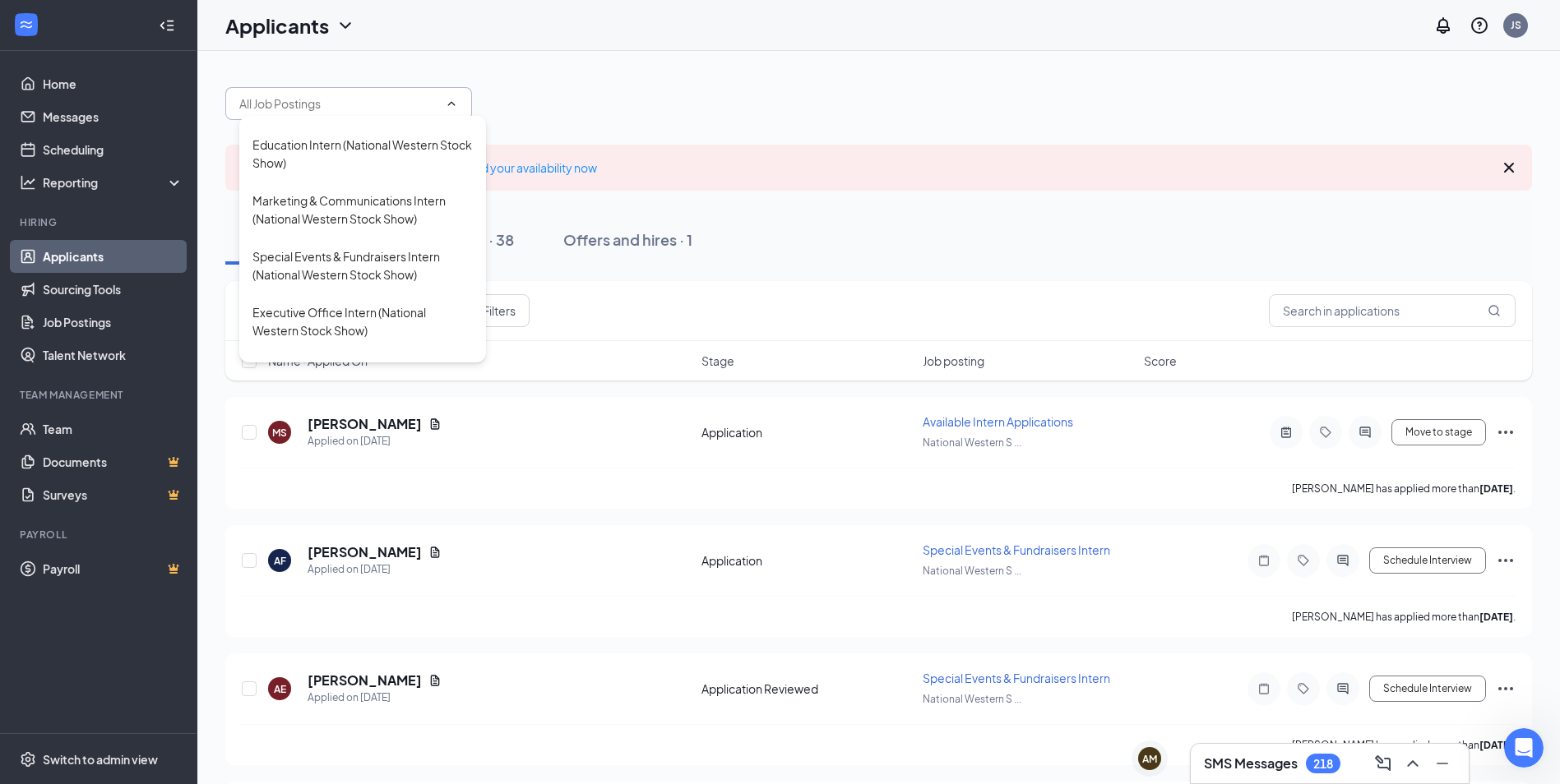
click at [631, 116] on div "Strategic Partnerships Intern (National Western Stock Show) Accounting & Financ…" at bounding box center [878, 95] width 1307 height 49
